Goal: Task Accomplishment & Management: Manage account settings

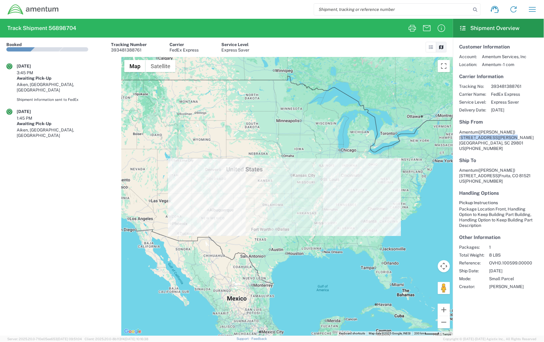
drag, startPoint x: 460, startPoint y: 135, endPoint x: 507, endPoint y: 136, distance: 47.6
click at [507, 136] on span "106 Newberry Street SW" at bounding box center [496, 137] width 75 height 5
copy span "[STREET_ADDRESS][PERSON_NAME]"
drag, startPoint x: 521, startPoint y: 137, endPoint x: 509, endPoint y: 136, distance: 11.3
click at [509, 136] on address "Amentum (Janell Atkins) 106 Newberry Street SW Aiken, SC 29801 US 803-522-3082" at bounding box center [498, 140] width 78 height 22
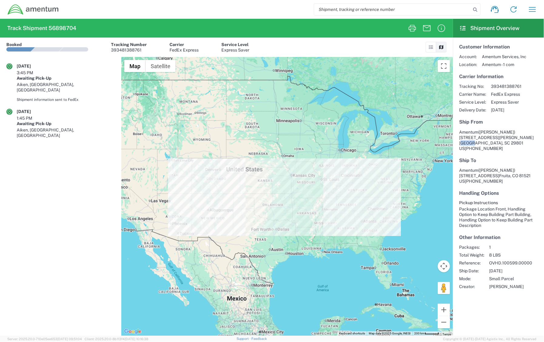
copy address "Aiken"
drag, startPoint x: 510, startPoint y: 145, endPoint x: 481, endPoint y: 144, distance: 29.1
click at [481, 144] on address "Amentum (Janell Atkins) 106 Newberry Street SW Aiken, SC 29801 US 803-522-3082" at bounding box center [498, 140] width 78 height 22
copy span "803-522-3082"
drag, startPoint x: 505, startPoint y: 166, endPoint x: 482, endPoint y: 162, distance: 23.7
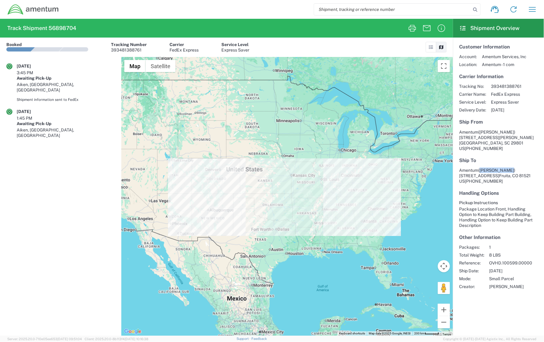
click at [482, 162] on section "Ship To Amentum (Kelli Nelson) 883 Baco Noir Lane Fruita, CO 81521 US 303-929-9…" at bounding box center [498, 171] width 78 height 26
copy span "Kelli Nelson)"
drag, startPoint x: 457, startPoint y: 169, endPoint x: 498, endPoint y: 169, distance: 40.6
click at [498, 169] on article "Customer Information Account: Amentum Services, Inc Location: Amentum - 1 com C…" at bounding box center [498, 167] width 91 height 258
copy span "883 Baco Noir Lane"
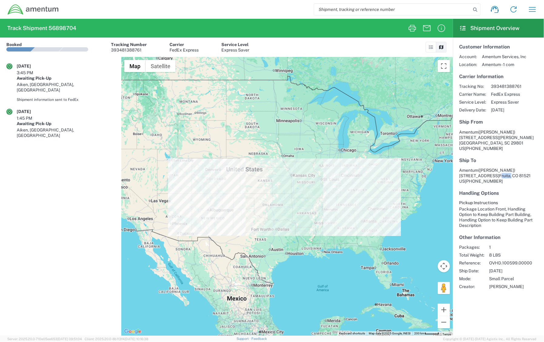
drag, startPoint x: 511, startPoint y: 170, endPoint x: 500, endPoint y: 170, distance: 10.3
click at [500, 170] on address "Amentum (Kelli Nelson) 883 Baco Noir Lane Fruita, CO 81521 US 303-929-9587" at bounding box center [498, 176] width 78 height 16
copy address "Fruita"
drag, startPoint x: 500, startPoint y: 178, endPoint x: 467, endPoint y: 176, distance: 33.1
click at [467, 176] on address "Amentum (Kelli Nelson) 883 Baco Noir Lane Fruita, CO 81521 US 303-929-9587" at bounding box center [498, 176] width 78 height 16
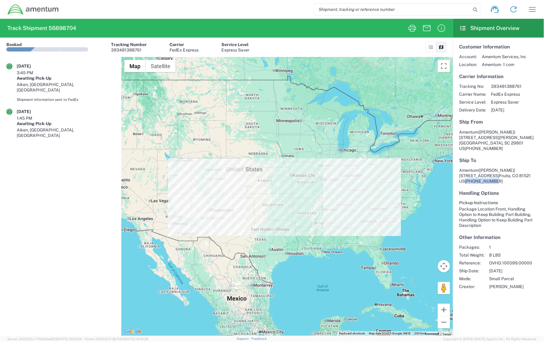
copy span "303-929-9587"
drag, startPoint x: 83, startPoint y: 29, endPoint x: 50, endPoint y: 31, distance: 33.4
click at [50, 31] on agx-form-header "Track Shipment 56898704" at bounding box center [226, 28] width 453 height 19
copy h2 "56898704"
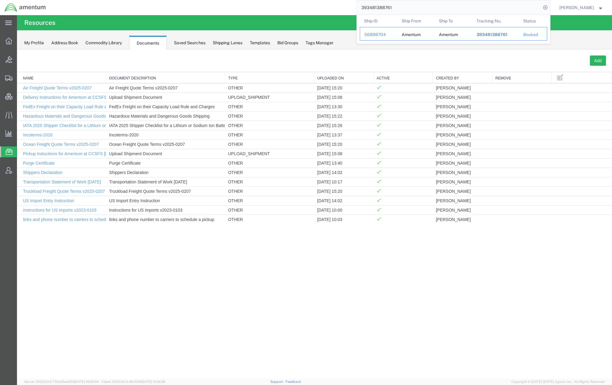
click at [375, 33] on div "56898704" at bounding box center [378, 35] width 29 height 6
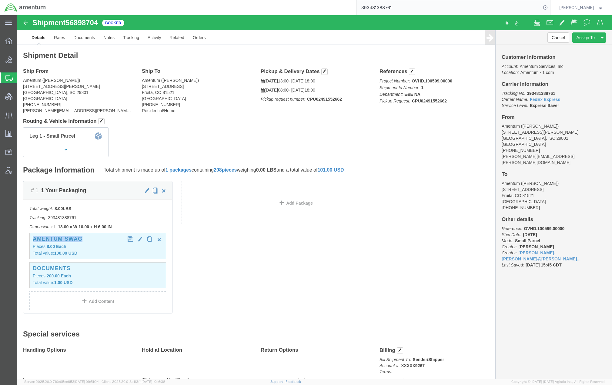
drag, startPoint x: 69, startPoint y: 225, endPoint x: 15, endPoint y: 223, distance: 54.3
click div "Amentum Swag Pieces: 8.00 Each Total value: 100.00 USD"
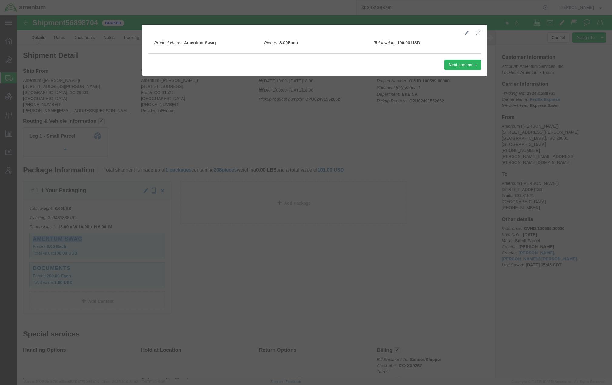
copy h3 "Amentum Swag"
click button "button"
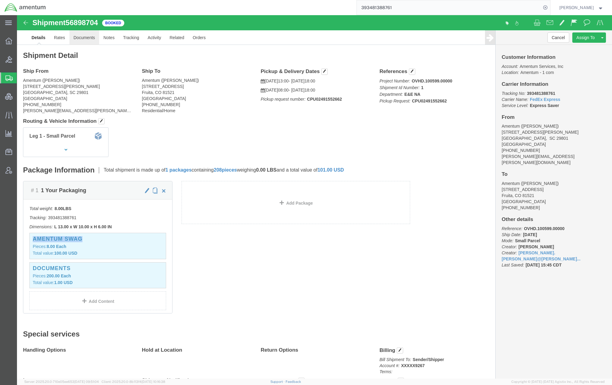
click link "Documents"
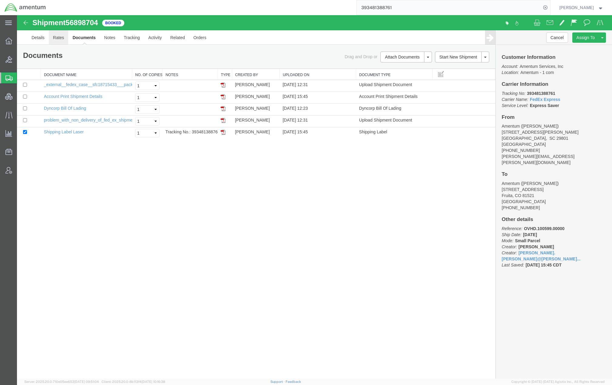
click at [61, 39] on link "Rates" at bounding box center [59, 37] width 20 height 15
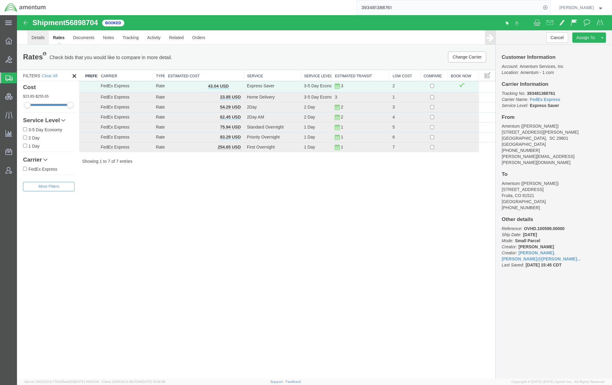
click at [38, 34] on link "Details" at bounding box center [38, 37] width 22 height 15
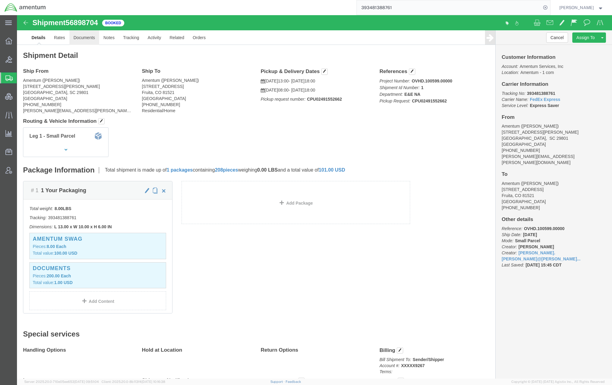
drag, startPoint x: 60, startPoint y: 19, endPoint x: 41, endPoint y: 28, distance: 20.2
click link "Documents"
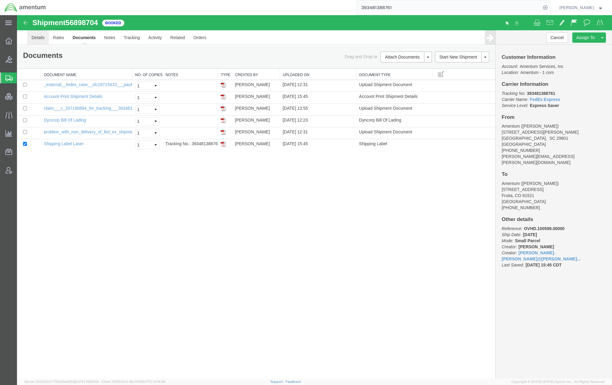
click at [40, 37] on link "Details" at bounding box center [38, 37] width 22 height 15
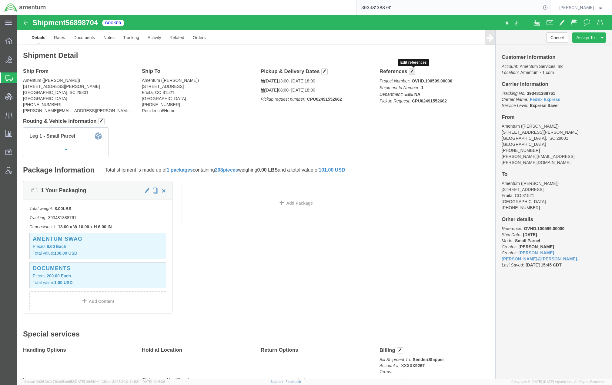
click span "button"
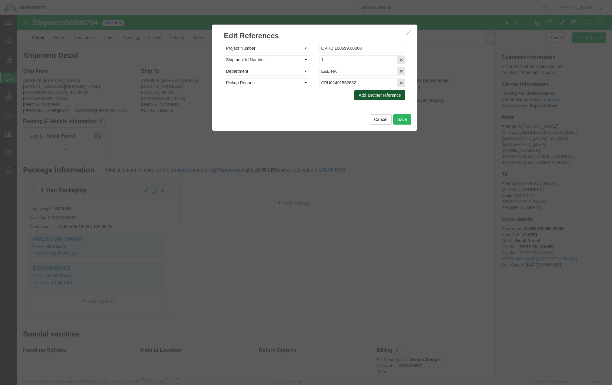
click button "Add another reference"
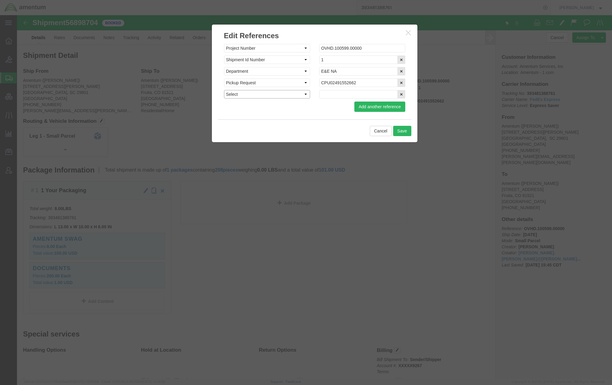
drag, startPoint x: 262, startPoint y: 78, endPoint x: 262, endPoint y: 81, distance: 3.6
click select "Select Account Type Activity ID Airline Appointment Number ASN Batch Request # …"
select select "CLAIM"
click select "Select Account Type Activity ID Airline Appointment Number ASN Batch Request # …"
click input "text"
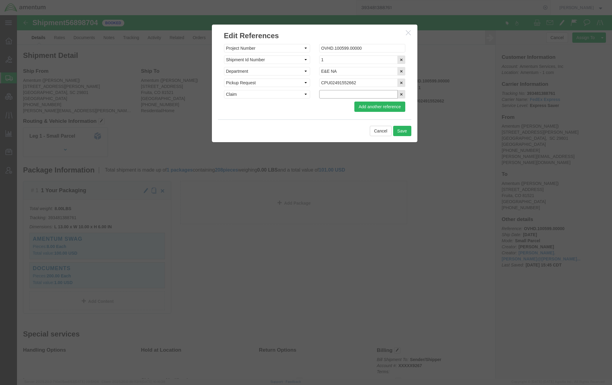
paste input "C-207190894"
type input "C-207190894"
click button "Save"
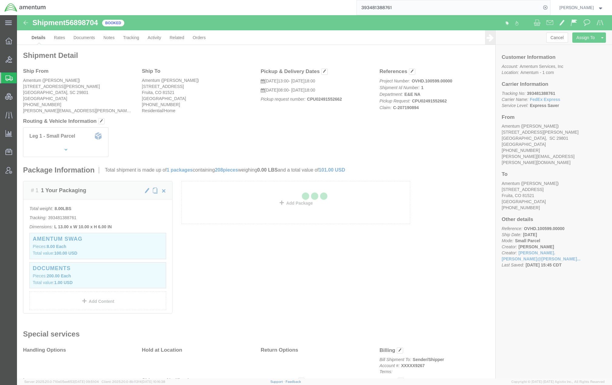
click at [85, 38] on div at bounding box center [314, 196] width 595 height 363
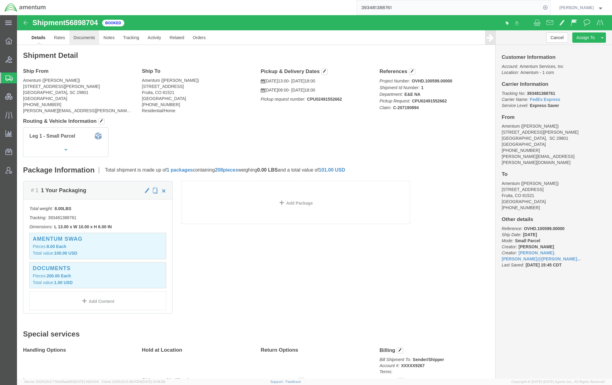
drag, startPoint x: 85, startPoint y: 38, endPoint x: 68, endPoint y: 22, distance: 22.8
click link "Documents"
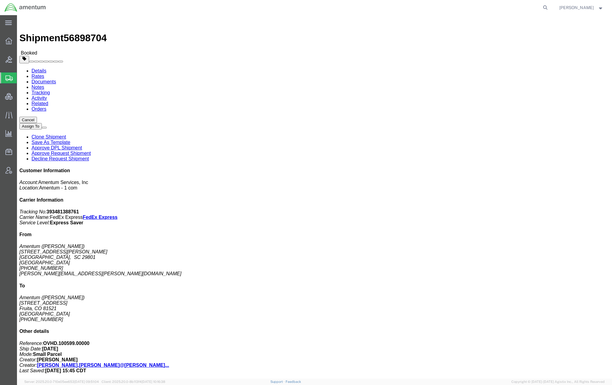
click link "Documents"
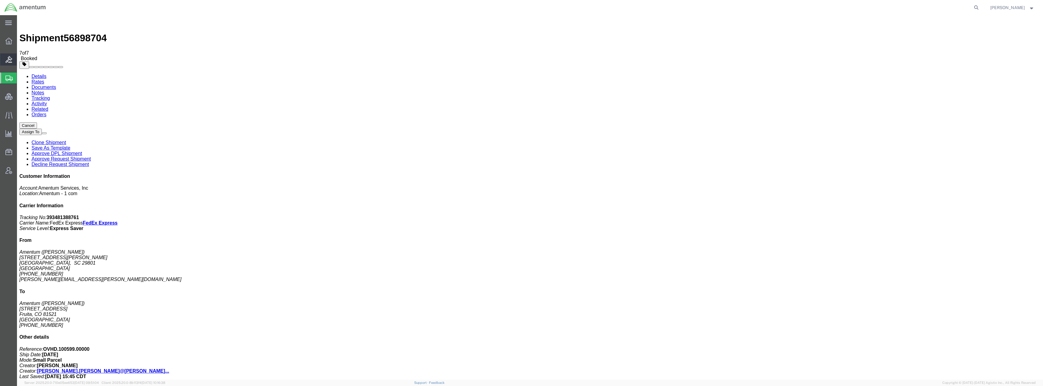
click at [21, 62] on span "Bids" at bounding box center [19, 59] width 4 height 12
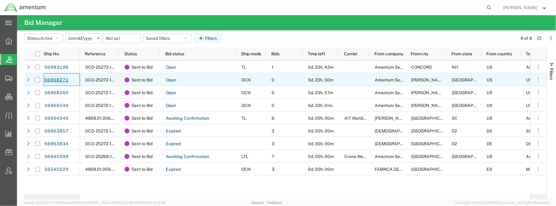
click at [54, 82] on link "56968271" at bounding box center [56, 80] width 25 height 10
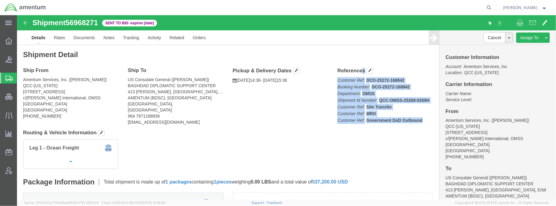
drag, startPoint x: 317, startPoint y: 55, endPoint x: 403, endPoint y: 106, distance: 99.9
click div "References Customer Ref: DCO-25272-168842 Booking Number: DCO-25272-168842 Depa…"
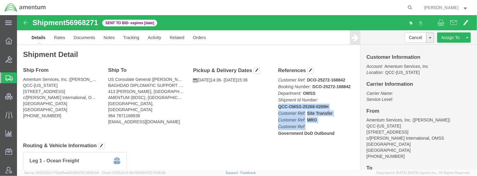
drag, startPoint x: 317, startPoint y: 121, endPoint x: 291, endPoint y: 92, distance: 38.8
click p "Customer Ref: DCO-25272-168842 Booking Number: DCO-25272-168842 Department: OMS…"
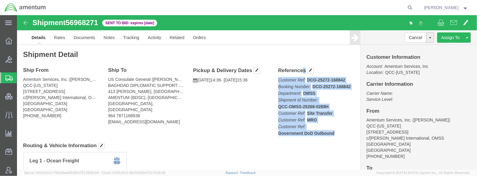
drag, startPoint x: 257, startPoint y: 55, endPoint x: 316, endPoint y: 119, distance: 87.1
click div "References Customer Ref: DCO-25272-168842 Booking Number: DCO-25272-168842 Depa…"
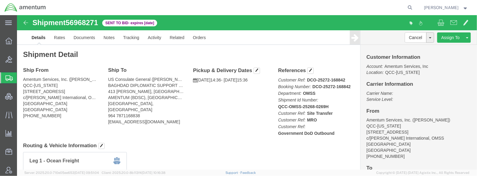
click div "Shipment Detail Ship From Amentum Services, Inc. (Jason Martin) QCC-Texas 4050 …"
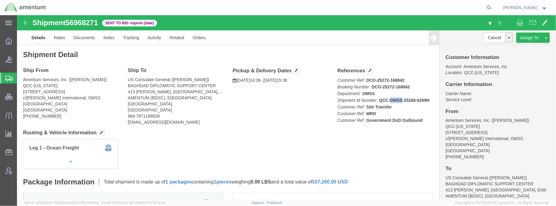
drag, startPoint x: 382, startPoint y: 84, endPoint x: 372, endPoint y: 85, distance: 10.4
click b "QCC-OMSS-25268-0269H"
click at [289, 5] on div at bounding box center [272, 7] width 444 height 15
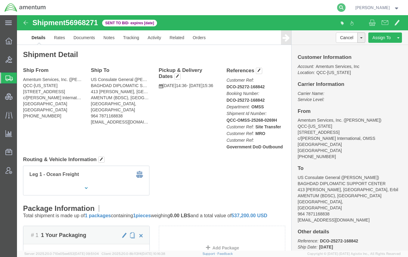
click at [342, 7] on icon at bounding box center [341, 7] width 8 height 8
click at [282, 7] on input "search" at bounding box center [245, 7] width 184 height 15
paste input "C-207190894"
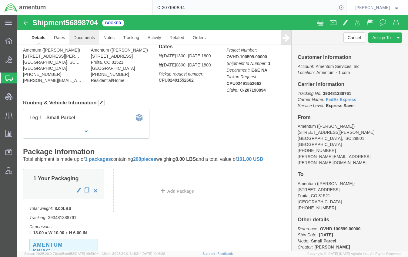
drag, startPoint x: 70, startPoint y: 21, endPoint x: 161, endPoint y: 59, distance: 98.4
click link "Documents"
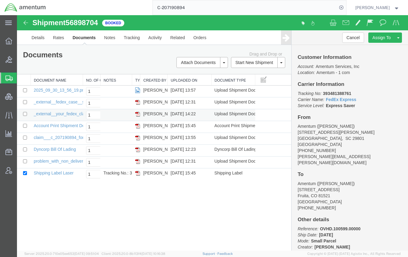
drag, startPoint x: 60, startPoint y: 210, endPoint x: 82, endPoint y: 118, distance: 94.3
click at [60, 210] on div "Shipment 56898704 8 of 8 Booked Details Rates Documents Notes Tracking Activity…" at bounding box center [212, 132] width 391 height 235
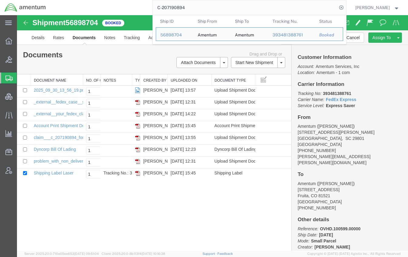
drag, startPoint x: 307, startPoint y: 8, endPoint x: 87, endPoint y: 10, distance: 220.7
click at [87, 10] on div "C-207190894 Ship ID Ship From Ship To Tracking Nu. Status Ship ID 56898704 Ship…" at bounding box center [198, 7] width 296 height 15
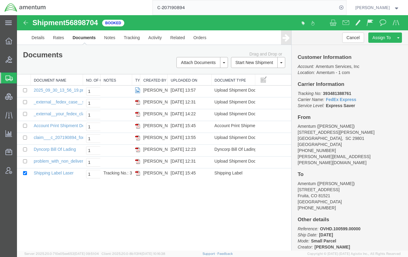
paste input "S009-25273-1145"
type input "S009-25273-1145"
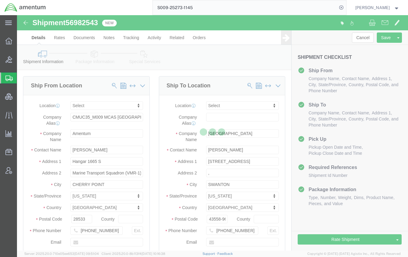
select select
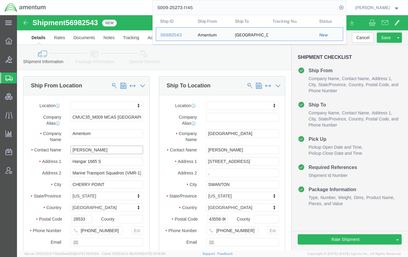
drag, startPoint x: 111, startPoint y: 137, endPoint x: -49, endPoint y: 128, distance: 159.4
click html "Shipment 56982543 New Details Rates Documents Notes Tracking Activity Related O…"
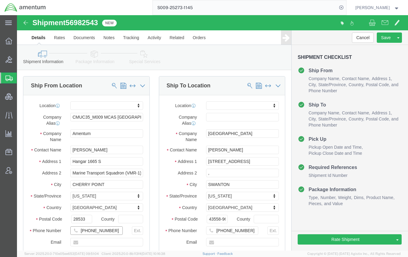
drag, startPoint x: 92, startPoint y: 214, endPoint x: 34, endPoint y: 211, distance: 58.6
click div "Phone Number 704-574-0595"
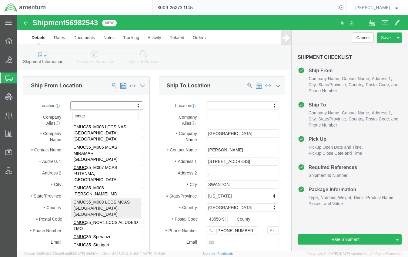
type input "cmuc"
select select "42656"
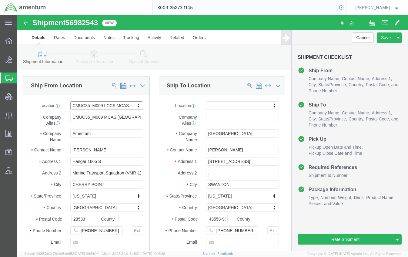
select select "NC"
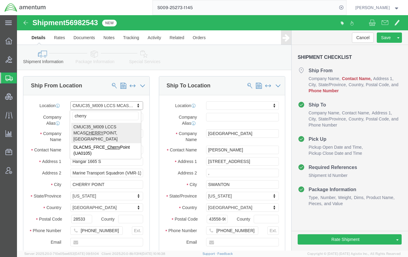
type input "cherry"
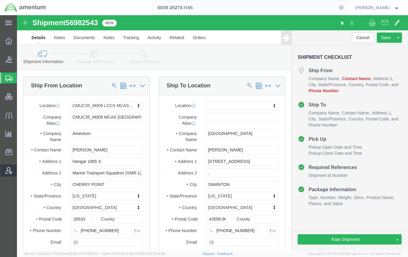
click at [21, 170] on span "Account Admin" at bounding box center [19, 170] width 4 height 12
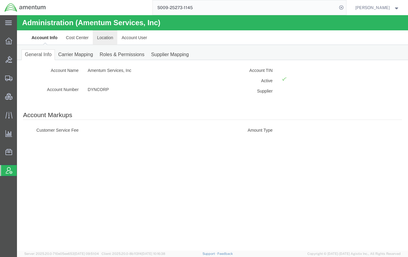
click at [95, 38] on link "Location" at bounding box center [105, 37] width 25 height 15
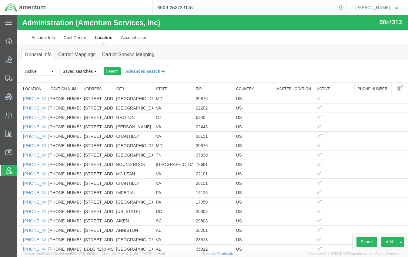
click at [138, 74] on button "Advanced search" at bounding box center [145, 71] width 49 height 10
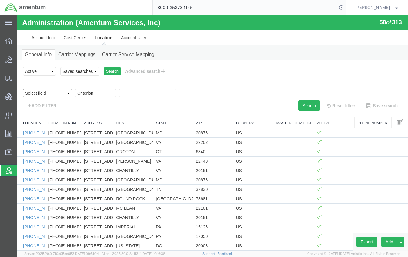
click at [55, 92] on select "Select field Address City Country County Location Name Location Num Master Loca…" at bounding box center [47, 93] width 49 height 8
select select "locationName"
click at [23, 89] on select "Select field Address City Country County Location Name Location Num Master Loca…" at bounding box center [47, 93] width 49 height 8
click at [89, 95] on select "Criterion contains does not contain is is blank is not blank starts with" at bounding box center [95, 93] width 41 height 8
select select "contains"
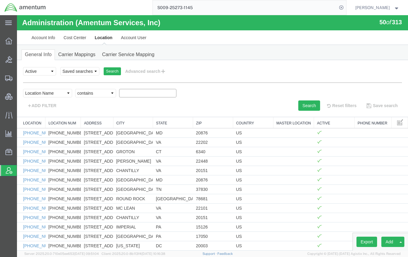
click at [75, 89] on select "Criterion contains does not contain is is blank is not blank starts with" at bounding box center [95, 93] width 41 height 8
click at [133, 93] on input "text" at bounding box center [147, 93] width 57 height 8
type input "cherry"
drag, startPoint x: 301, startPoint y: 106, endPoint x: 368, endPoint y: 18, distance: 110.5
click at [301, 106] on button "Search" at bounding box center [309, 105] width 22 height 10
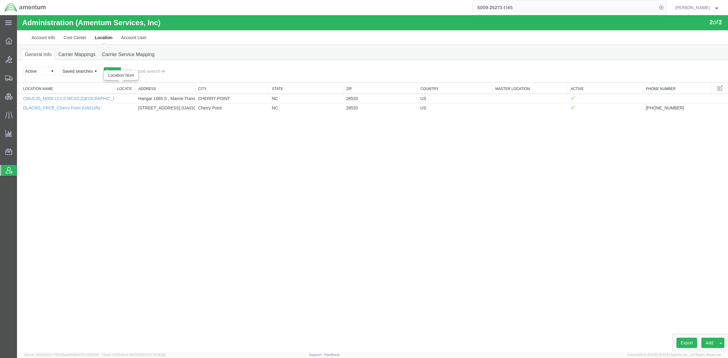
drag, startPoint x: 69, startPoint y: 88, endPoint x: 114, endPoint y: 89, distance: 44.9
click at [114, 89] on div "Location Name Location Num Address City State Zip Country Master Location Activ…" at bounding box center [372, 98] width 711 height 30
click at [94, 100] on link "CMUC35_M009 LCCS MCAS CHERRY POINT, NC" at bounding box center [97, 98] width 148 height 5
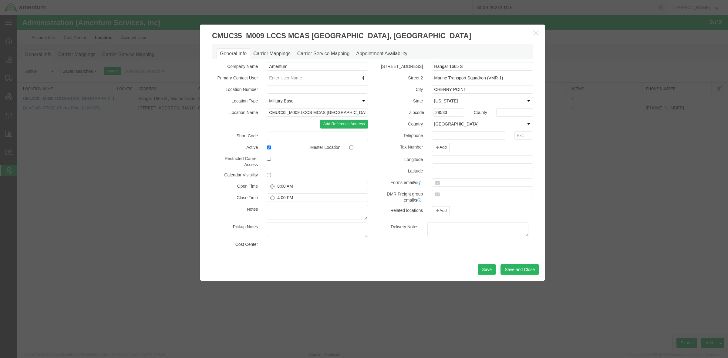
select select "DEPARTMENT"
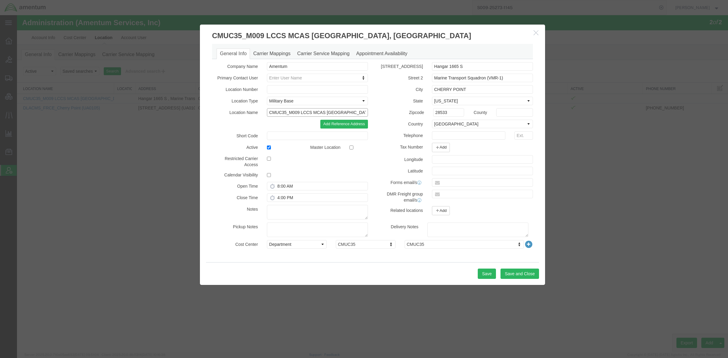
scroll to position [0, 1]
drag, startPoint x: 269, startPoint y: 112, endPoint x: 484, endPoint y: 116, distance: 215.6
click at [484, 116] on div "Company Name Amentum Primary Contact User Enter User Name Location Number Locat…" at bounding box center [372, 142] width 330 height 160
paste input "text"
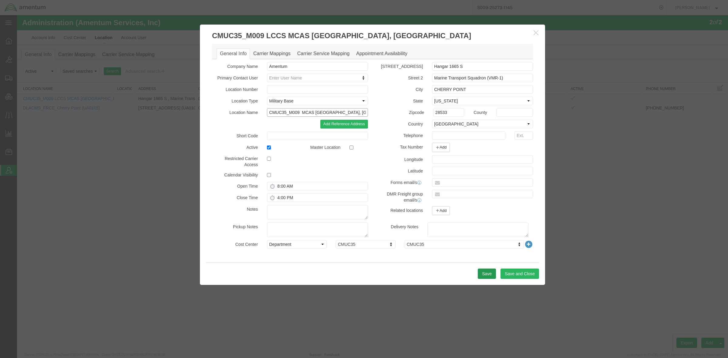
type input "CMUC35_M009 MCAS CHERRY POINT, NC"
click at [491, 275] on button "Save" at bounding box center [486, 274] width 18 height 10
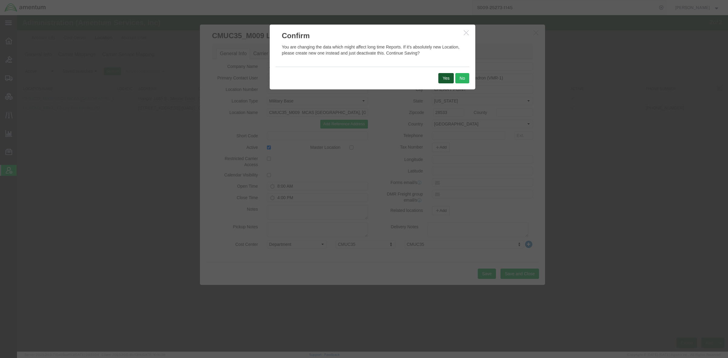
click at [449, 78] on button "Yes" at bounding box center [445, 78] width 15 height 10
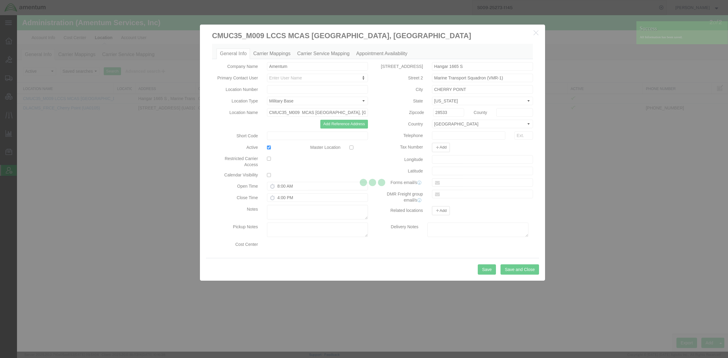
select select "DEPARTMENT"
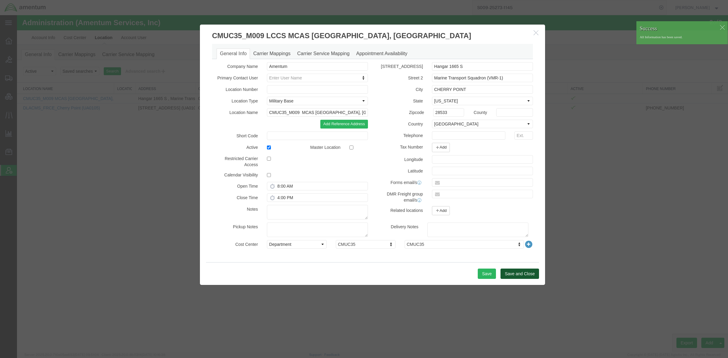
click at [505, 274] on button "Save and Close" at bounding box center [519, 274] width 39 height 10
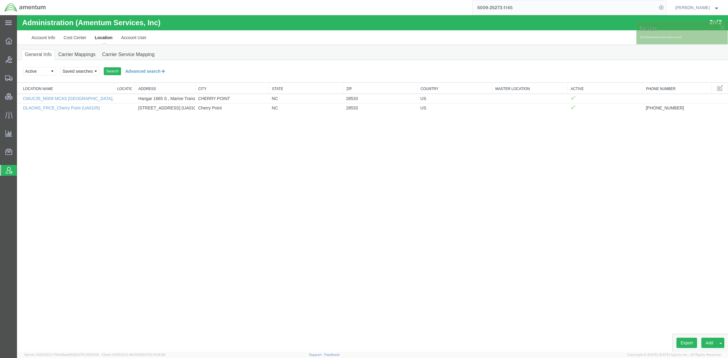
click at [135, 72] on button "Advanced search" at bounding box center [145, 71] width 49 height 10
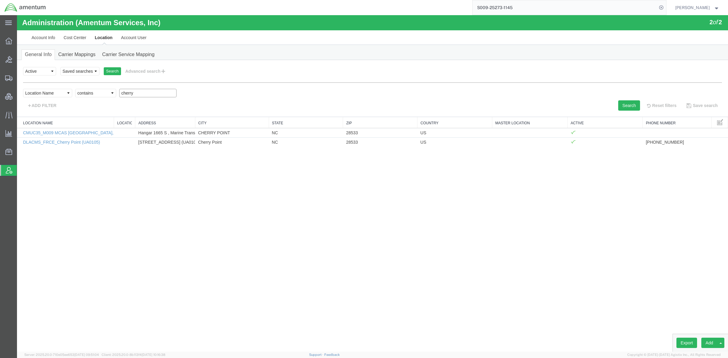
drag, startPoint x: 143, startPoint y: 93, endPoint x: 85, endPoint y: 91, distance: 57.3
click at [85, 91] on div "Select field Address City Country County Location Name Location Num Master Loca…" at bounding box center [372, 95] width 698 height 12
type input "cmuc35"
click at [612, 100] on div "Select field Address City Country County Location Name Location Num Master Loca…" at bounding box center [372, 95] width 698 height 12
click at [612, 103] on button "Search" at bounding box center [629, 105] width 22 height 10
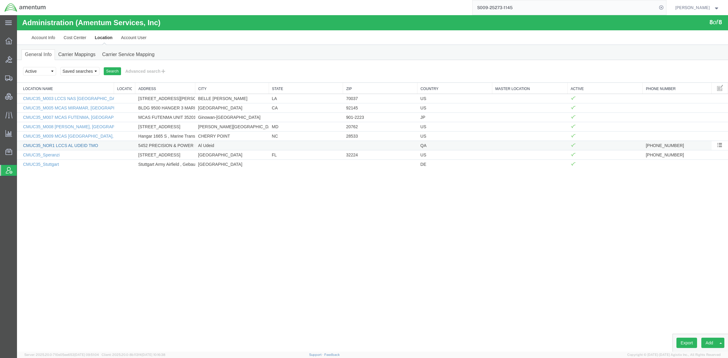
click at [73, 148] on link "CMUC35_NOR1 LCCS AL UDEID TMO" at bounding box center [60, 145] width 75 height 5
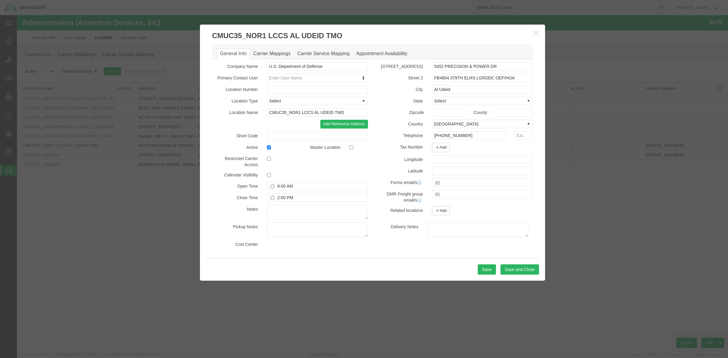
select select "DEPARTMENT"
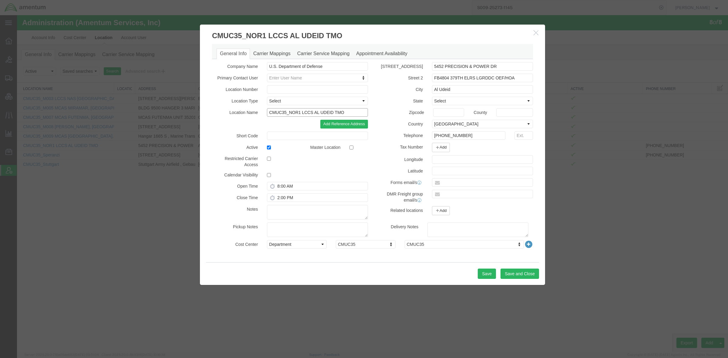
drag, startPoint x: 350, startPoint y: 112, endPoint x: 173, endPoint y: 106, distance: 176.6
click at [173, 106] on div "CMUC35_NOR1 LCCS AL UDEID TMO General Info Carrier Mappings Carrier Service Map…" at bounding box center [372, 183] width 711 height 337
paste input "text"
type input "CMUC35_NOR1 AL UDEID TMO"
click at [525, 275] on button "Save and Close" at bounding box center [519, 274] width 39 height 10
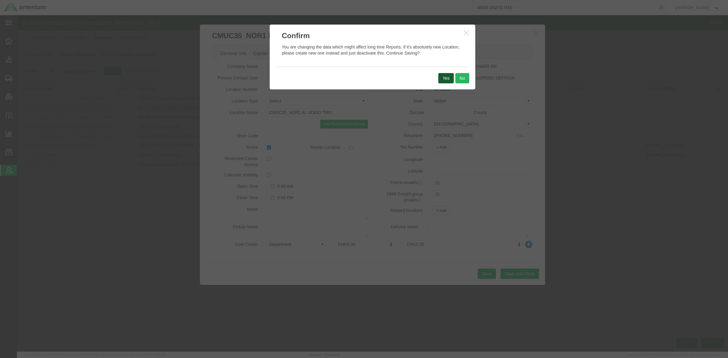
click at [441, 76] on button "Yes" at bounding box center [445, 78] width 15 height 10
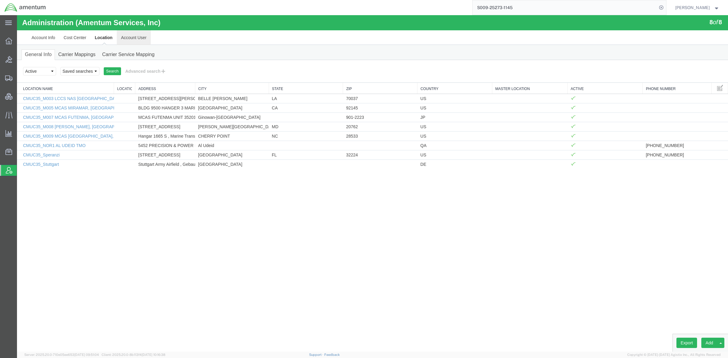
click at [133, 40] on link "Account User" at bounding box center [134, 37] width 34 height 15
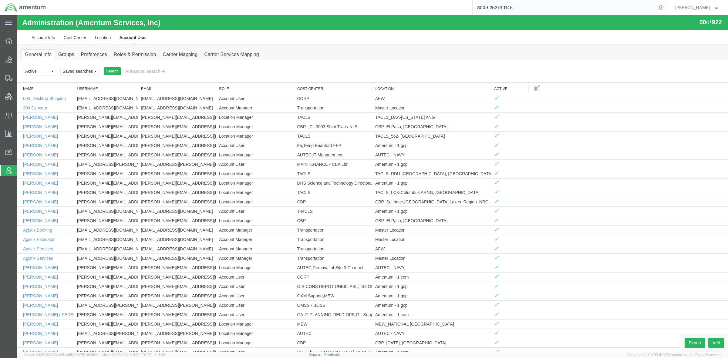
click at [142, 36] on link "Account User" at bounding box center [133, 37] width 36 height 15
click at [81, 40] on link "Cost Center" at bounding box center [74, 37] width 31 height 15
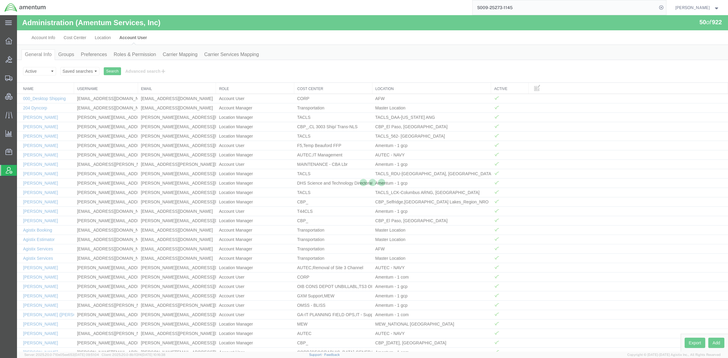
click at [125, 38] on div at bounding box center [372, 183] width 711 height 337
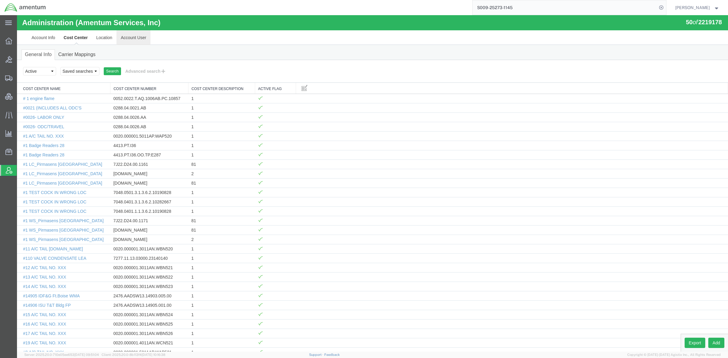
click at [140, 36] on link "Account User" at bounding box center [133, 37] width 34 height 15
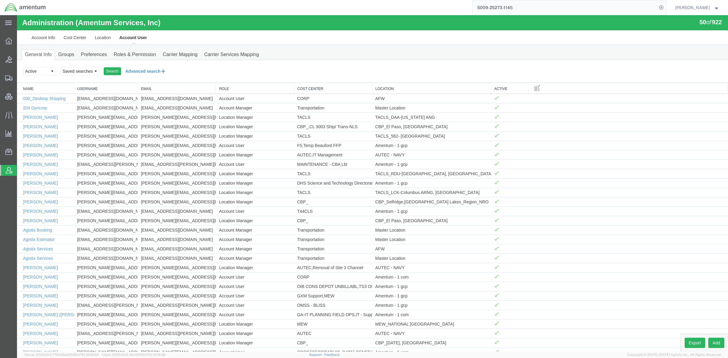
click at [153, 67] on button "Advanced search" at bounding box center [145, 71] width 49 height 10
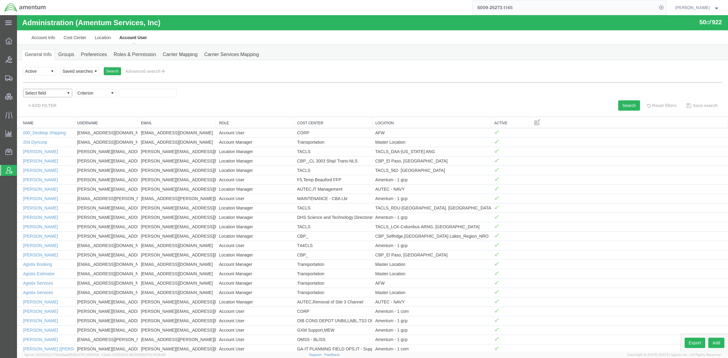
click at [46, 93] on select "Select field Cost Center Email Location Name Role Username" at bounding box center [47, 93] width 49 height 8
select select "personName"
click at [23, 89] on select "Select field Cost Center Email Location Name Role Username" at bounding box center [47, 93] width 49 height 8
drag, startPoint x: 103, startPoint y: 89, endPoint x: 99, endPoint y: 96, distance: 9.0
click at [99, 96] on select "Criterion contains does not contain is is blank is not blank starts with" at bounding box center [95, 93] width 41 height 8
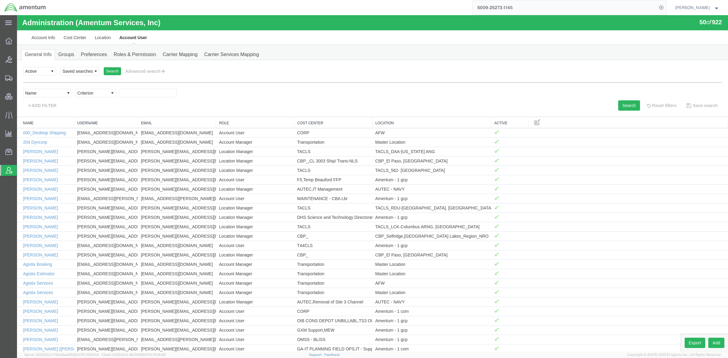
select select "contains"
click at [75, 89] on select "Criterion contains does not contain is is blank is not blank starts with" at bounding box center [95, 93] width 41 height 8
click at [152, 92] on input "text" at bounding box center [147, 93] width 57 height 8
type input "brandon"
click at [612, 104] on button "Search" at bounding box center [629, 105] width 22 height 10
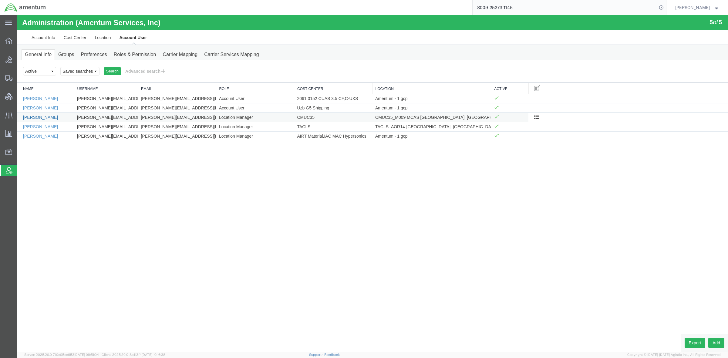
click at [48, 119] on link "Brandon Gray" at bounding box center [40, 117] width 35 height 5
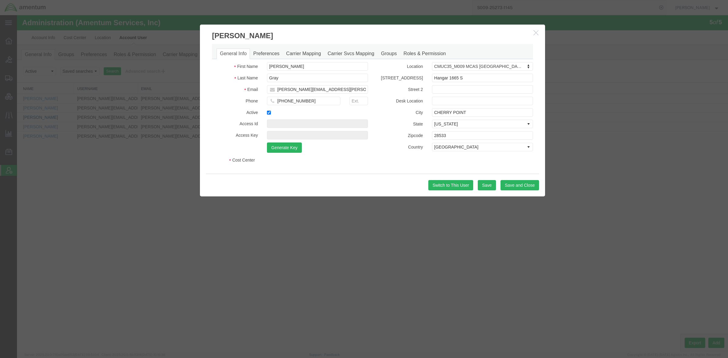
select select "DEPARTMENT"
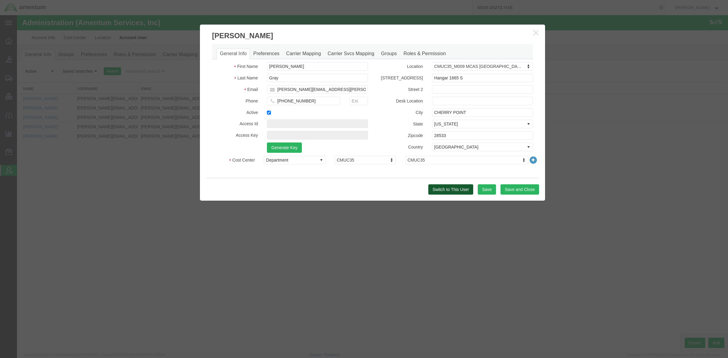
click at [446, 190] on button "Switch to This User" at bounding box center [450, 189] width 45 height 10
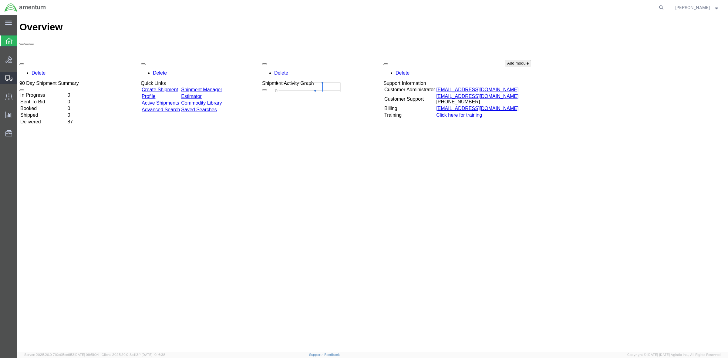
click at [21, 80] on span "Shipments" at bounding box center [19, 78] width 4 height 12
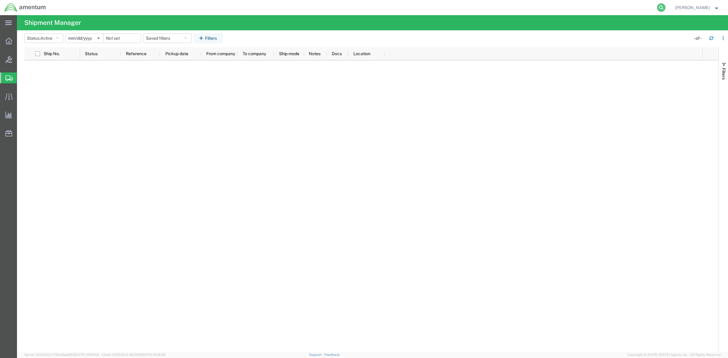
click at [665, 8] on icon at bounding box center [661, 7] width 8 height 8
paste input "S009-25273-1145"
type input "S009-25273-1145"
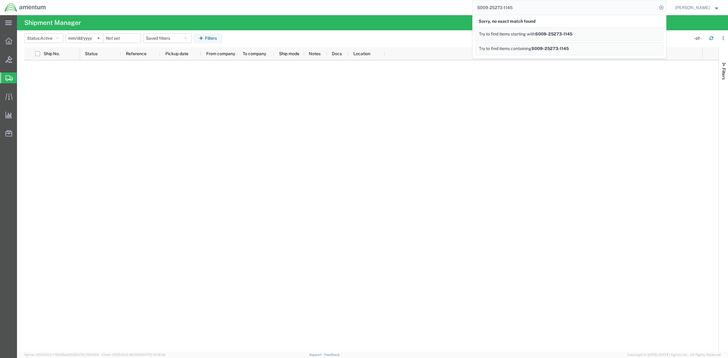
drag, startPoint x: 611, startPoint y: 98, endPoint x: 611, endPoint y: 95, distance: 3.0
click at [611, 98] on div at bounding box center [391, 205] width 622 height 291
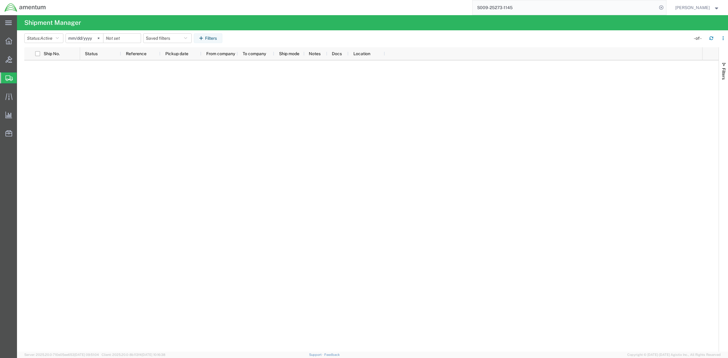
click at [553, 6] on input "S009-25273-1145" at bounding box center [564, 7] width 184 height 15
drag, startPoint x: 553, startPoint y: 6, endPoint x: 283, endPoint y: 0, distance: 269.9
click at [283, 0] on div "S009-25273-1145" at bounding box center [357, 7] width 615 height 15
click at [11, 43] on icon at bounding box center [8, 41] width 7 height 7
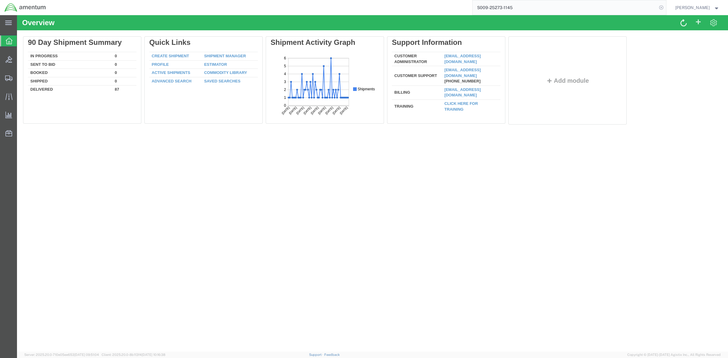
click at [665, 8] on icon at bounding box center [661, 7] width 8 height 8
click at [590, 13] on input "search" at bounding box center [564, 7] width 184 height 15
paste input "S009-25273-1145"
type input "S009-25273-1145"
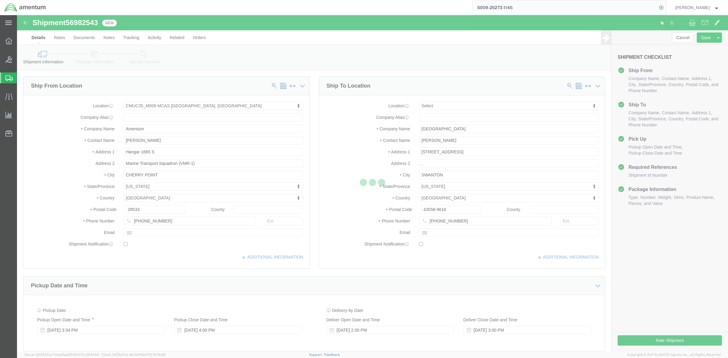
select select "42656"
select select
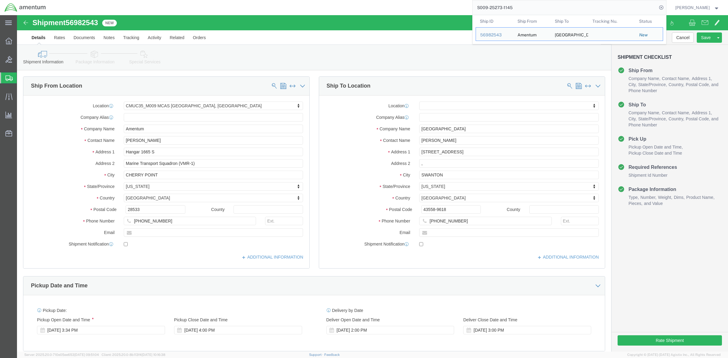
click at [707, 7] on span "Brandon Gray" at bounding box center [692, 7] width 35 height 7
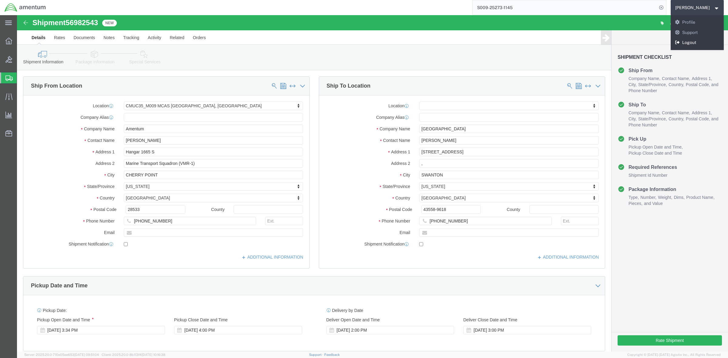
click at [692, 40] on link "Logout" at bounding box center [696, 43] width 53 height 10
